Goal: Transaction & Acquisition: Purchase product/service

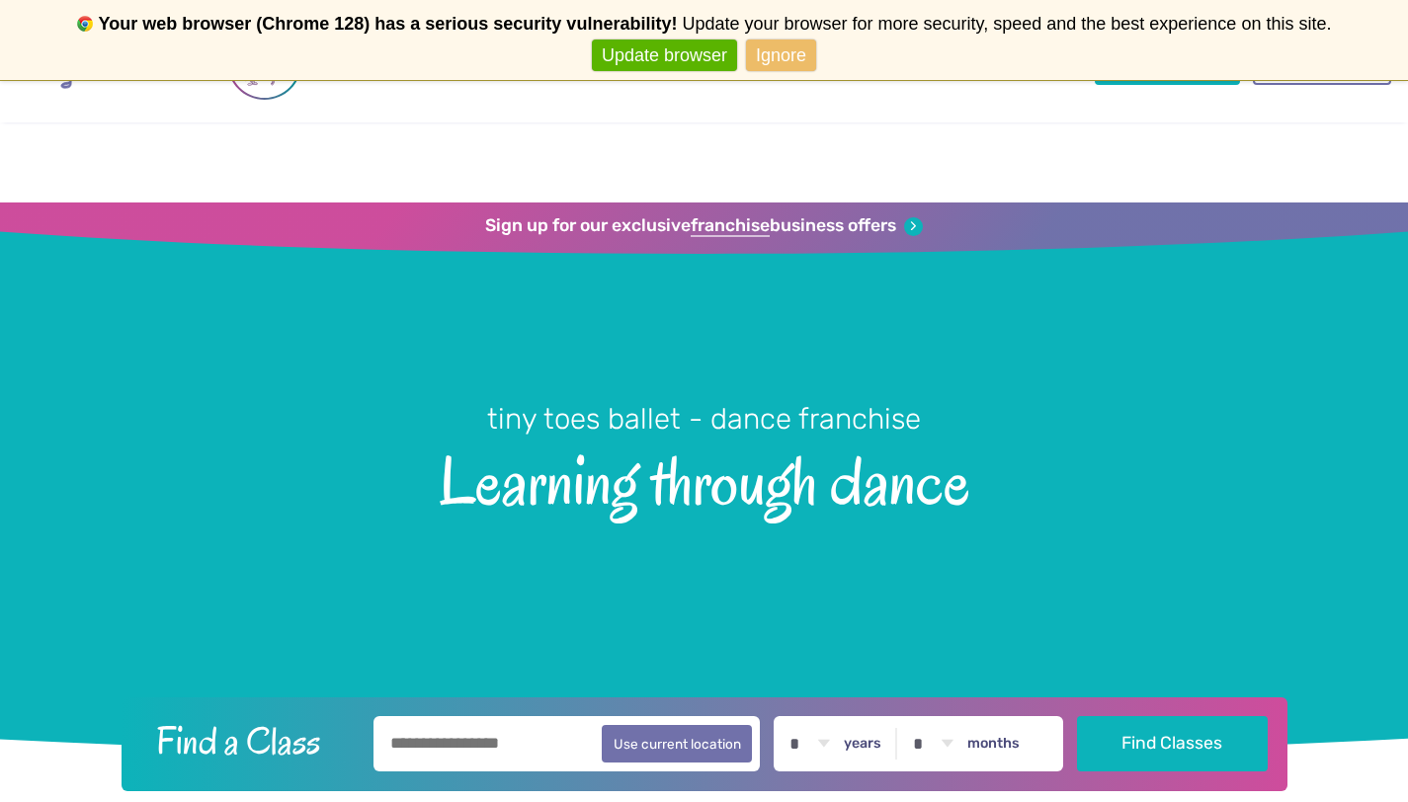
click at [780, 60] on link "Ignore" at bounding box center [781, 56] width 70 height 33
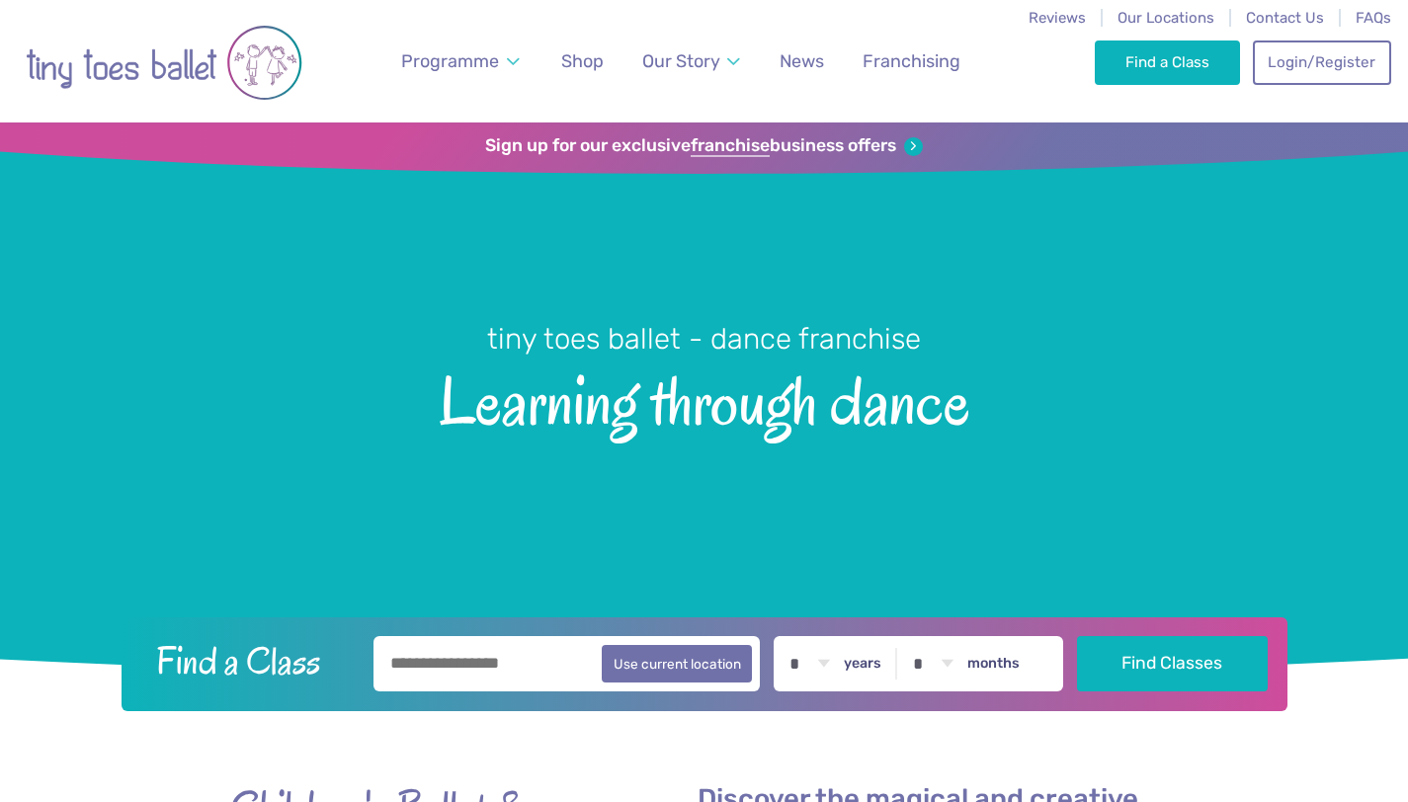
click at [587, 60] on span "Never show again" at bounding box center [704, 56] width 1390 height 33
click at [577, 59] on span "Shop" at bounding box center [582, 60] width 42 height 21
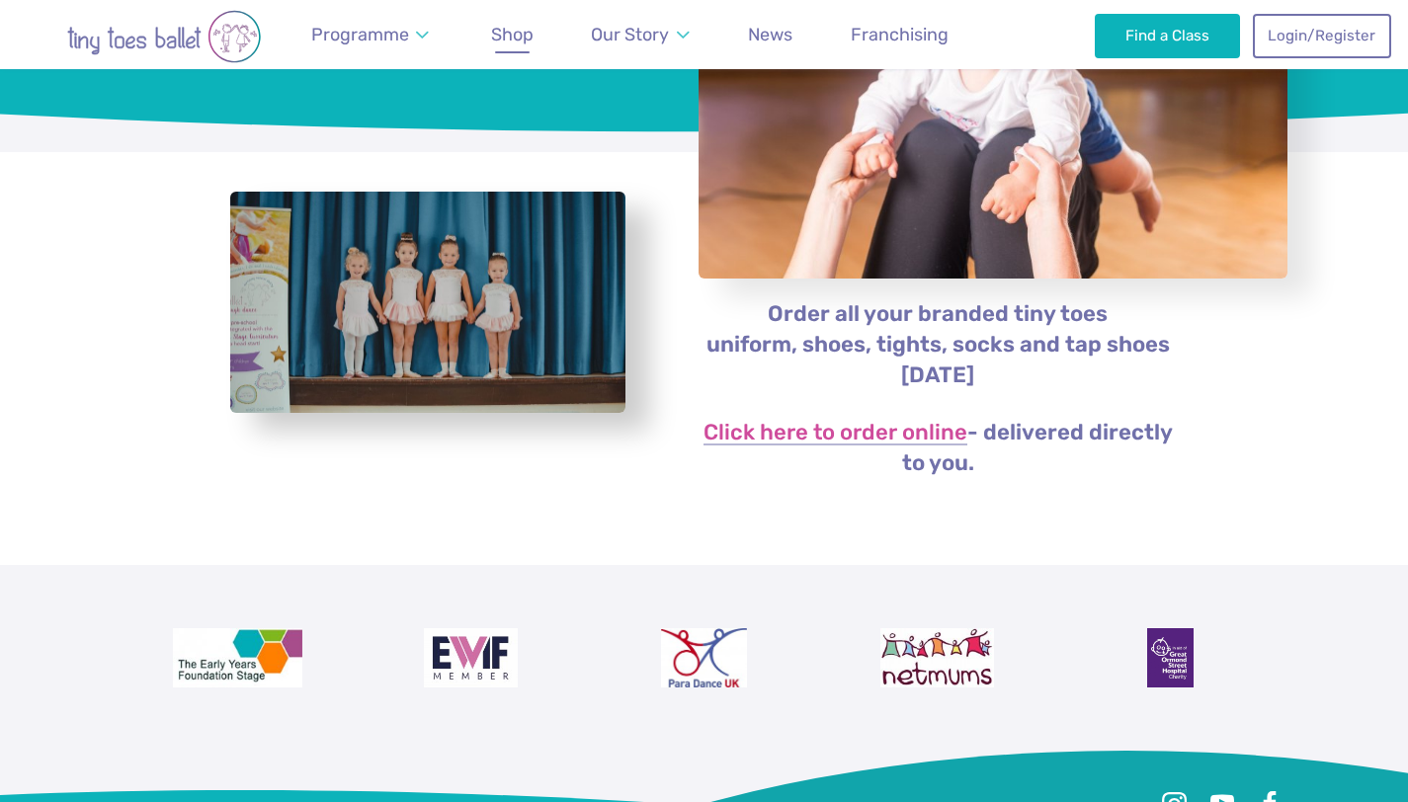
scroll to position [293, 0]
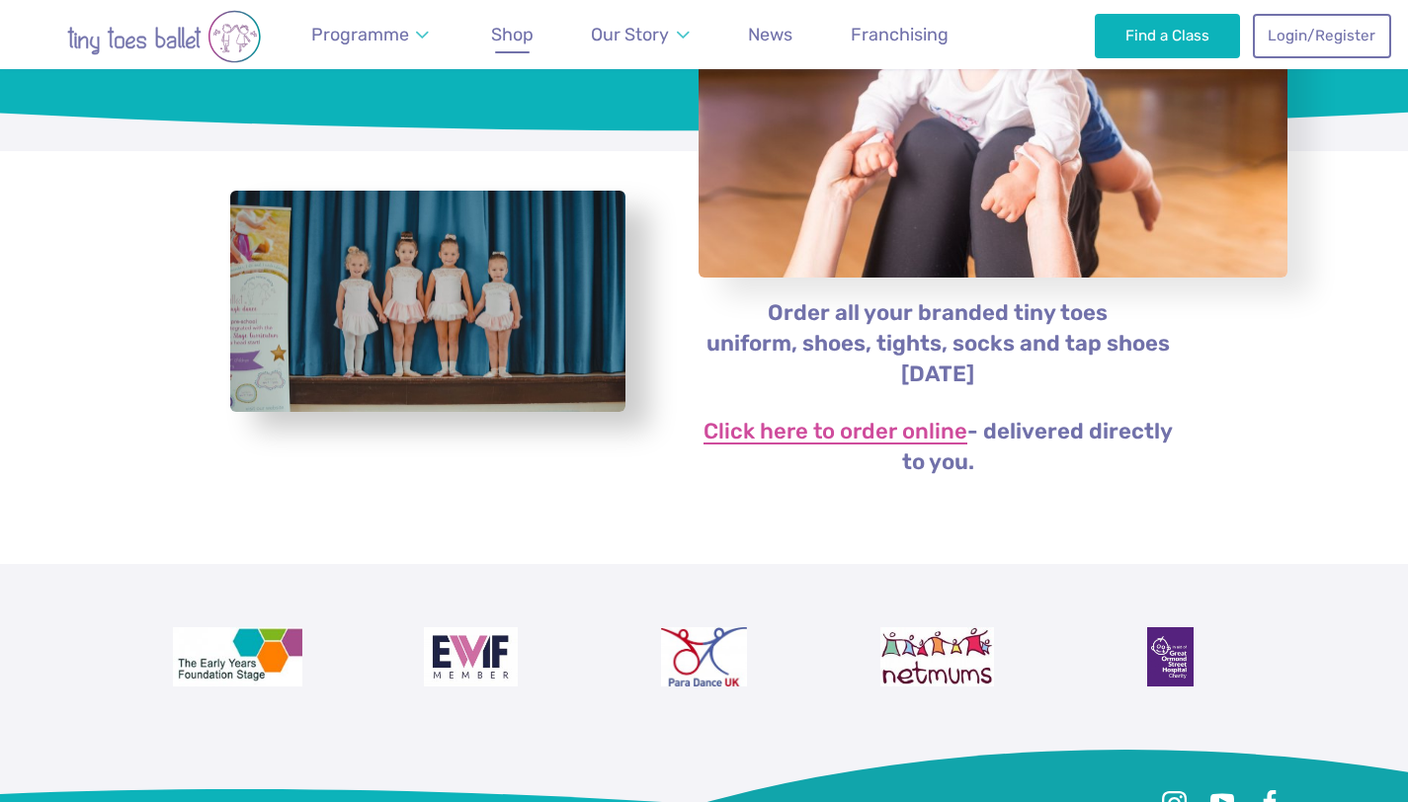
click at [846, 436] on link "Click here to order online" at bounding box center [835, 433] width 264 height 24
